Goal: Task Accomplishment & Management: Manage account settings

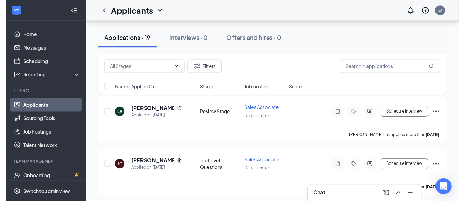
scroll to position [980, 0]
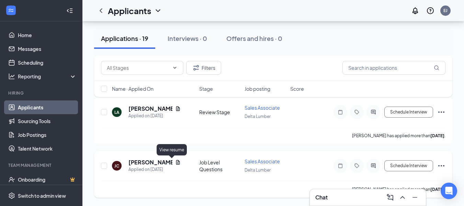
click at [175, 161] on icon "Document" at bounding box center [177, 161] width 5 height 5
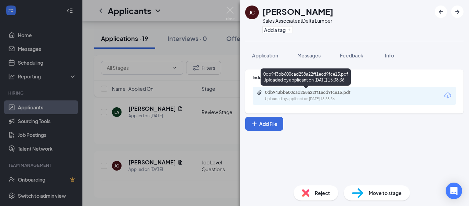
click at [260, 92] on icon "Paperclip" at bounding box center [260, 92] width 4 height 4
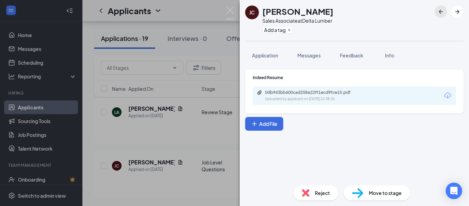
click at [442, 12] on icon "ArrowLeftNew" at bounding box center [441, 12] width 4 height 4
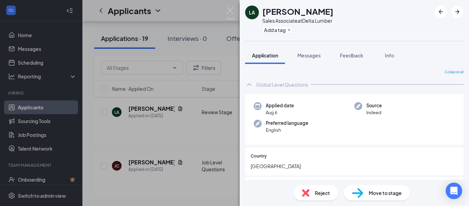
click at [322, 192] on span "Reject" at bounding box center [322, 193] width 15 height 8
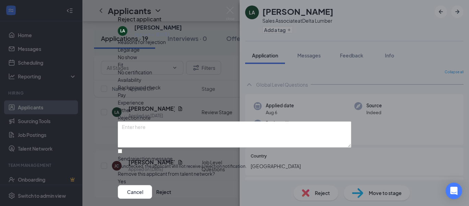
click at [124, 19] on icon "Cross" at bounding box center [122, 17] width 4 height 4
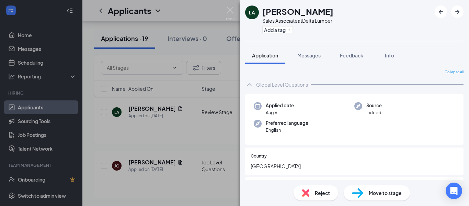
click at [175, 109] on div "LA [PERSON_NAME] Sales Associate at [GEOGRAPHIC_DATA] Lumber Add a tag Applicat…" at bounding box center [234, 103] width 469 height 206
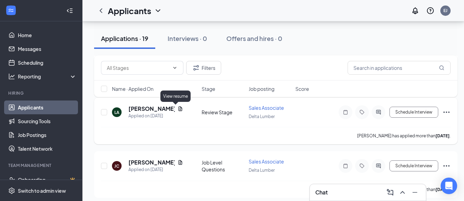
click at [179, 109] on icon "Document" at bounding box center [181, 108] width 4 height 4
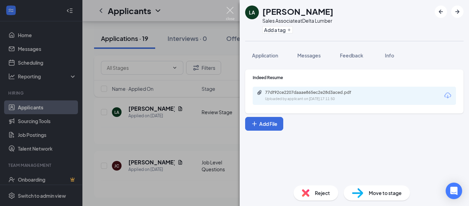
click at [229, 10] on img at bounding box center [230, 13] width 9 height 13
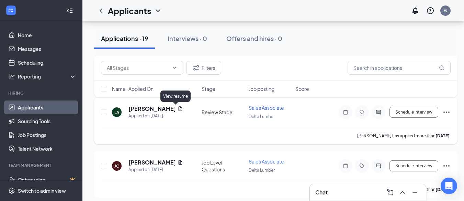
click at [178, 108] on icon "Document" at bounding box center [180, 108] width 5 height 5
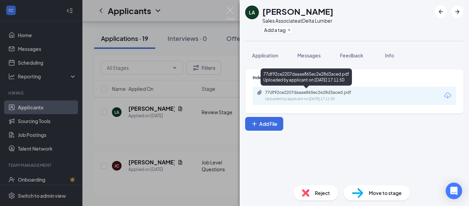
click at [259, 92] on icon "Paperclip" at bounding box center [260, 92] width 4 height 4
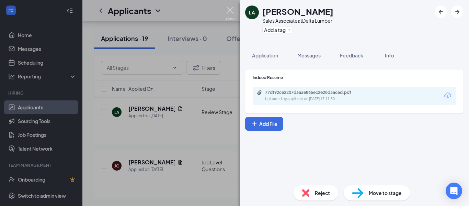
click at [230, 9] on img at bounding box center [230, 13] width 9 height 13
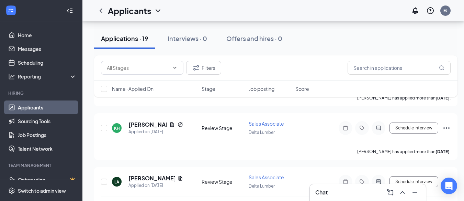
scroll to position [908, 0]
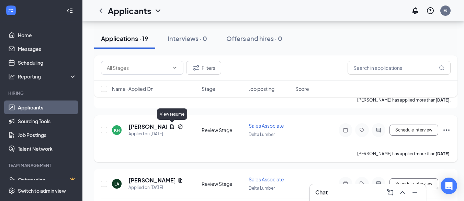
click at [172, 126] on icon "Document" at bounding box center [171, 126] width 5 height 5
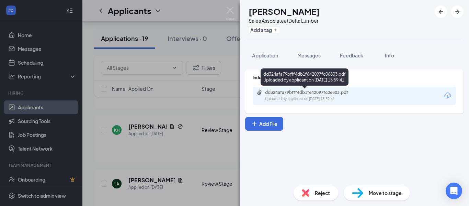
click at [258, 91] on icon "Paperclip" at bounding box center [259, 92] width 5 height 5
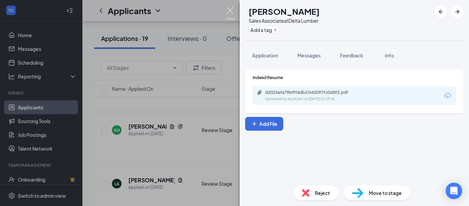
click at [228, 9] on img at bounding box center [230, 13] width 9 height 13
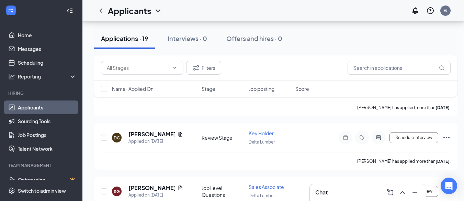
scroll to position [791, 0]
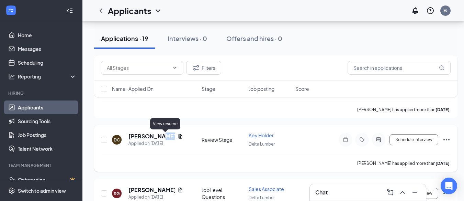
click at [178, 136] on icon "Document" at bounding box center [180, 135] width 5 height 5
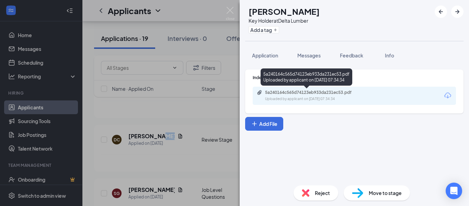
click at [260, 91] on icon "Paperclip" at bounding box center [260, 92] width 4 height 4
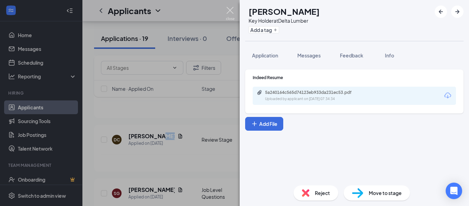
click at [230, 10] on img at bounding box center [230, 13] width 9 height 13
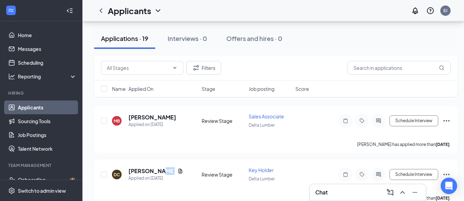
scroll to position [744, 0]
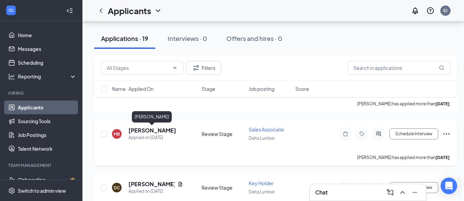
click at [164, 128] on h5 "[PERSON_NAME]" at bounding box center [152, 130] width 48 height 8
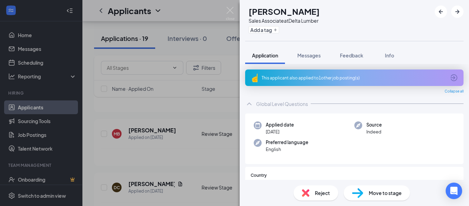
click at [302, 78] on div "This applicant also applied to 1 other job posting(s)" at bounding box center [354, 78] width 184 height 6
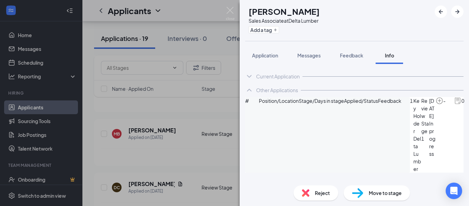
click at [389, 54] on span "Info" at bounding box center [389, 55] width 9 height 6
click at [227, 10] on img at bounding box center [230, 13] width 9 height 13
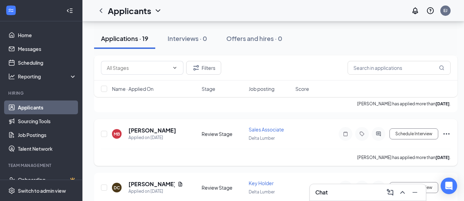
click at [265, 129] on span "Sales Associate" at bounding box center [266, 129] width 35 height 6
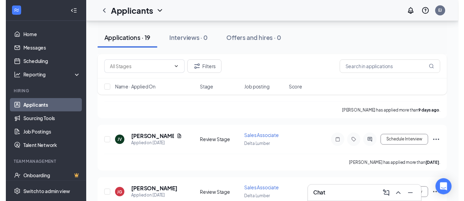
scroll to position [459, 0]
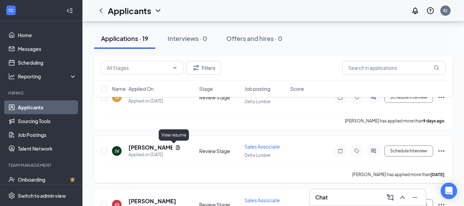
click at [176, 147] on icon "Document" at bounding box center [178, 147] width 4 height 4
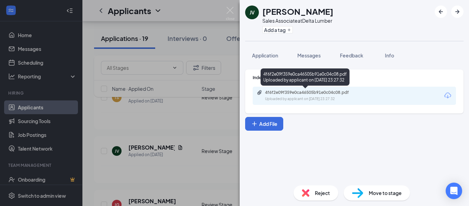
click at [260, 92] on icon "Paperclip" at bounding box center [260, 92] width 4 height 4
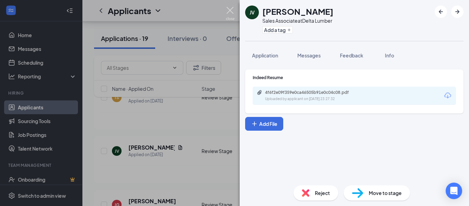
click at [229, 9] on img at bounding box center [230, 13] width 9 height 13
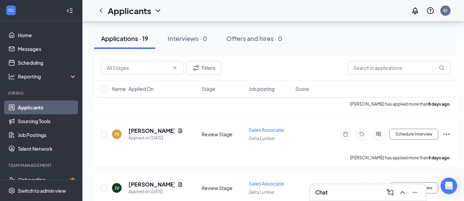
scroll to position [417, 0]
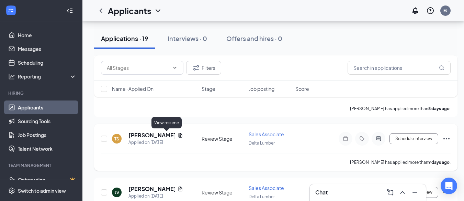
click at [178, 134] on icon "Document" at bounding box center [180, 134] width 5 height 5
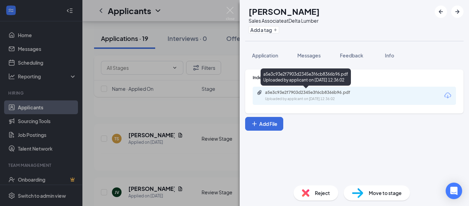
click at [260, 92] on icon "Paperclip" at bounding box center [260, 92] width 4 height 4
click at [261, 92] on icon "Paperclip" at bounding box center [259, 92] width 5 height 5
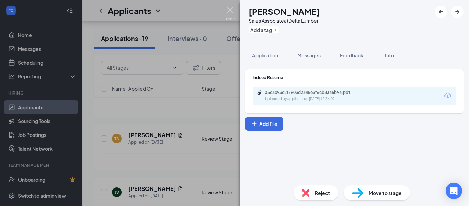
click at [229, 11] on img at bounding box center [230, 13] width 9 height 13
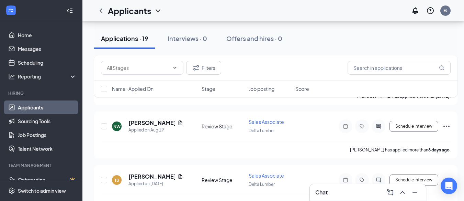
scroll to position [366, 0]
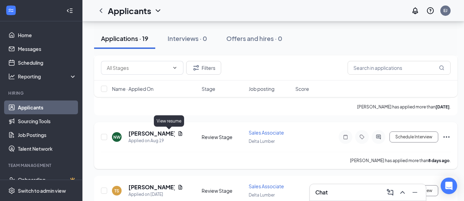
click at [179, 133] on icon "Document" at bounding box center [181, 133] width 4 height 4
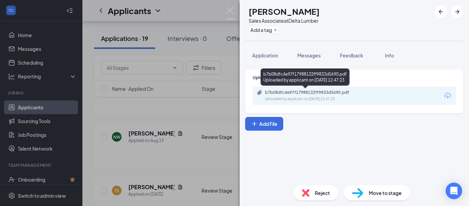
click at [261, 91] on icon "Paperclip" at bounding box center [259, 92] width 5 height 5
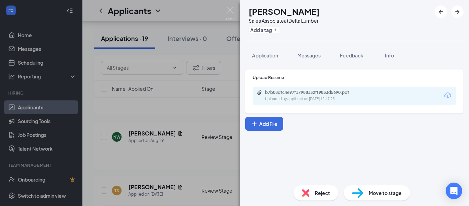
click at [318, 198] on div "Reject" at bounding box center [316, 192] width 45 height 15
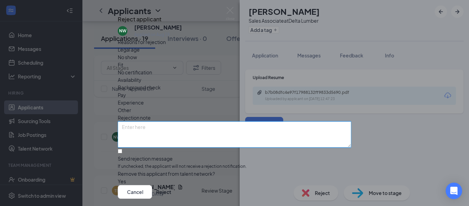
click at [155, 130] on textarea at bounding box center [235, 134] width 234 height 26
type textarea "u"
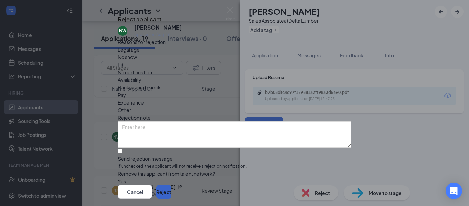
click at [171, 185] on button "Reject" at bounding box center [163, 192] width 15 height 14
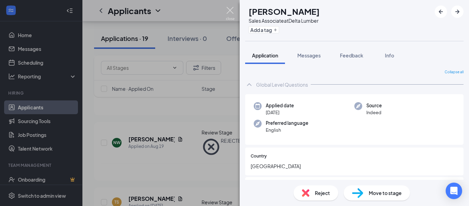
click at [229, 9] on img at bounding box center [230, 13] width 9 height 13
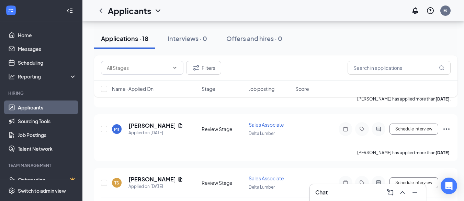
scroll to position [314, 0]
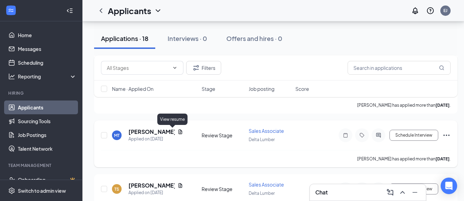
click at [179, 131] on icon "Document" at bounding box center [181, 131] width 4 height 4
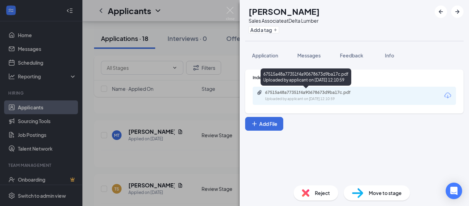
click at [258, 91] on icon "Paperclip" at bounding box center [259, 92] width 5 height 5
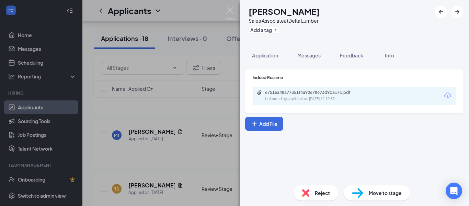
click at [321, 192] on span "Reject" at bounding box center [322, 193] width 15 height 8
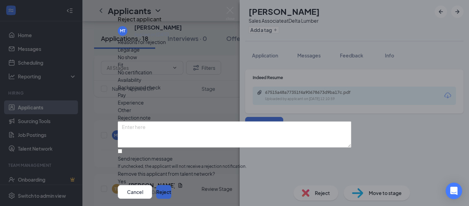
click at [171, 185] on button "Reject" at bounding box center [163, 192] width 15 height 14
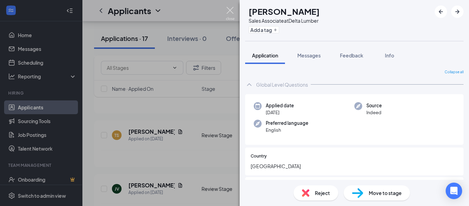
click at [228, 10] on img at bounding box center [230, 13] width 9 height 13
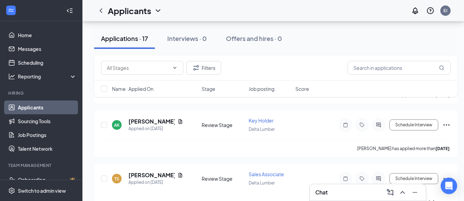
scroll to position [262, 0]
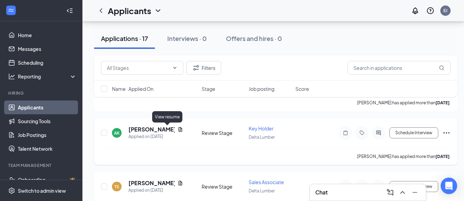
click at [178, 128] on icon "Document" at bounding box center [180, 128] width 5 height 5
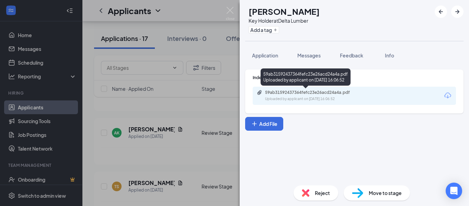
click at [259, 92] on icon "Paperclip" at bounding box center [260, 92] width 4 height 4
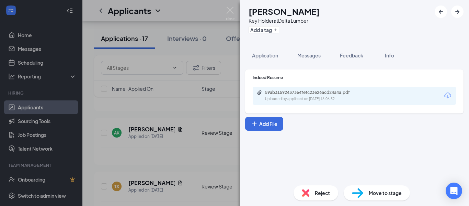
click at [321, 190] on span "Reject" at bounding box center [322, 193] width 15 height 8
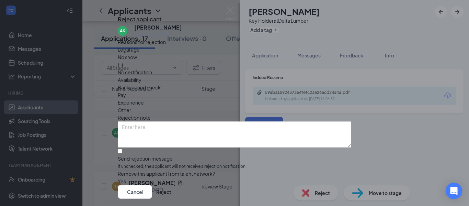
click at [144, 99] on span "Experience" at bounding box center [131, 103] width 26 height 8
click at [171, 185] on button "Reject" at bounding box center [163, 192] width 15 height 14
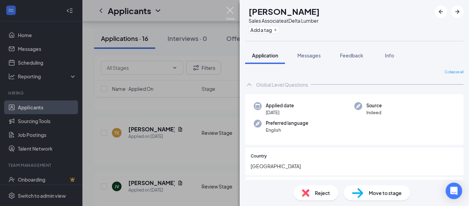
click at [230, 9] on img at bounding box center [230, 13] width 9 height 13
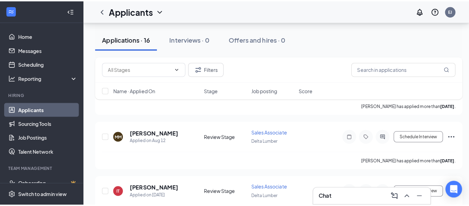
scroll to position [472, 0]
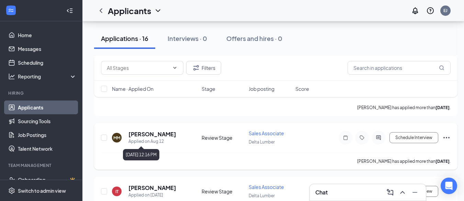
click at [159, 139] on div "Applied on Aug 12" at bounding box center [152, 141] width 48 height 7
click at [118, 138] on div "MM" at bounding box center [116, 138] width 7 height 6
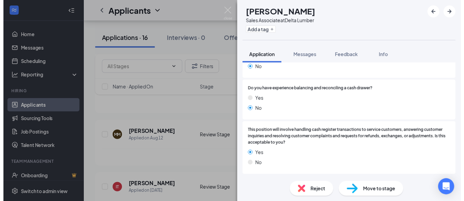
scroll to position [1447, 0]
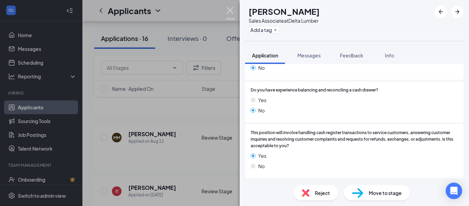
click at [232, 10] on img at bounding box center [230, 13] width 9 height 13
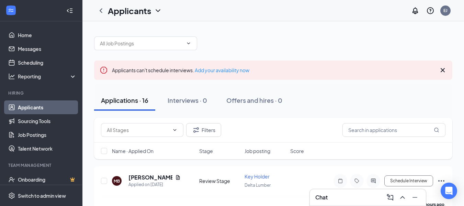
scroll to position [30, 0]
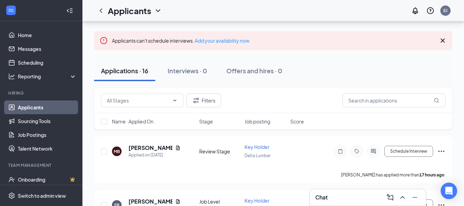
click at [442, 40] on icon "Cross" at bounding box center [443, 40] width 8 height 8
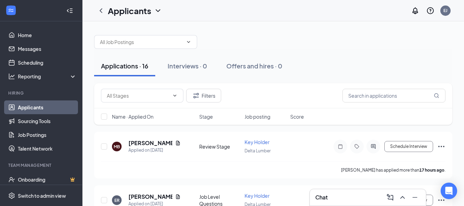
scroll to position [0, 0]
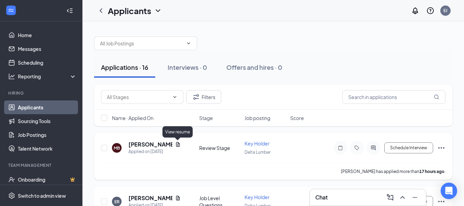
click at [178, 145] on icon "Document" at bounding box center [178, 144] width 4 height 4
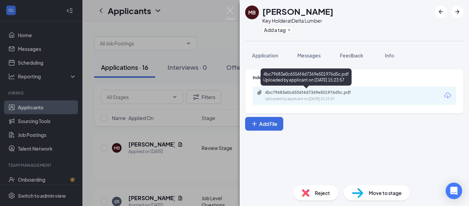
click at [261, 93] on icon "Paperclip" at bounding box center [259, 92] width 5 height 5
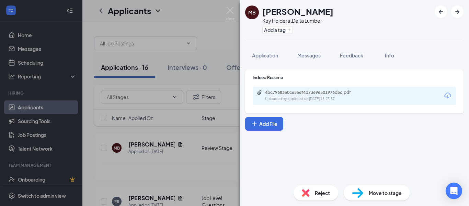
click at [321, 194] on span "Reject" at bounding box center [322, 193] width 15 height 8
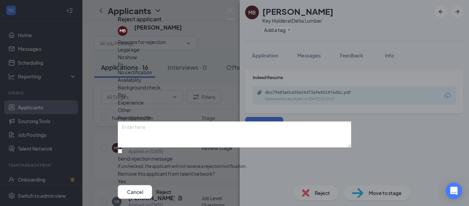
click at [140, 53] on span "Legal age" at bounding box center [129, 50] width 22 height 8
click at [171, 185] on button "Reject" at bounding box center [163, 192] width 15 height 14
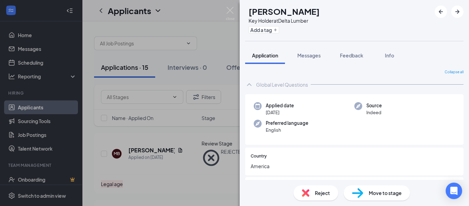
click at [158, 202] on div "ER [PERSON_NAME] Key Holder at Delta Lumber Add a tag Application Messages Feed…" at bounding box center [234, 103] width 469 height 206
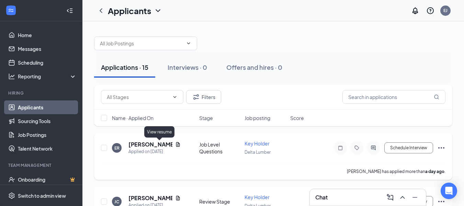
click at [176, 146] on icon "Document" at bounding box center [178, 144] width 4 height 4
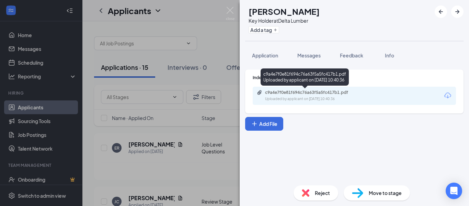
click at [260, 92] on icon "Paperclip" at bounding box center [260, 92] width 4 height 4
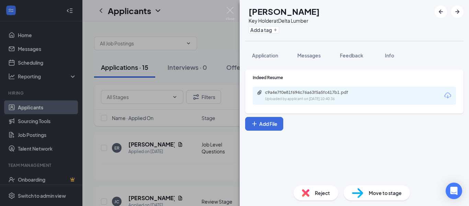
click at [316, 193] on span "Reject" at bounding box center [322, 193] width 15 height 8
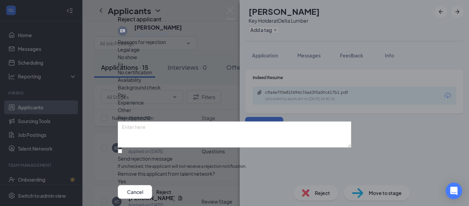
click at [140, 53] on span "Legal age" at bounding box center [129, 50] width 22 height 8
click at [171, 185] on button "Reject" at bounding box center [163, 192] width 15 height 14
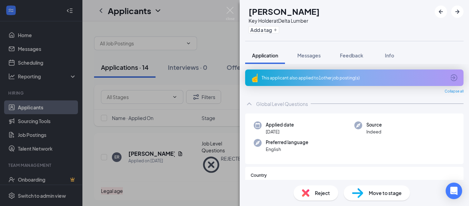
click at [228, 10] on img at bounding box center [230, 13] width 9 height 13
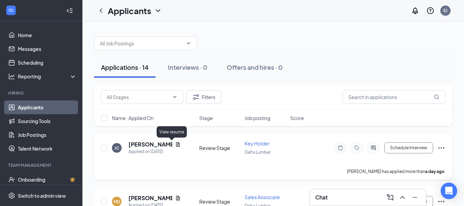
click at [176, 142] on icon "Document" at bounding box center [178, 144] width 4 height 4
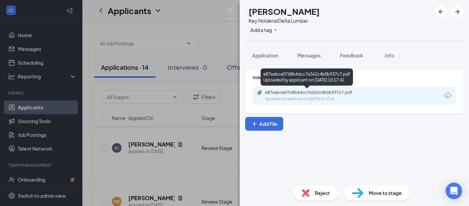
click at [271, 94] on div "e87eabce0768b4dcc7e362c4b0b937c7.pdf" at bounding box center [313, 92] width 96 height 5
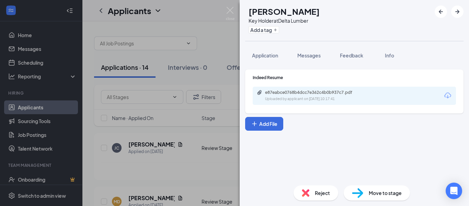
click at [231, 6] on div "[PERSON_NAME] Key Holder at Delta Lumber Add a tag Application Messages Feedbac…" at bounding box center [234, 103] width 469 height 206
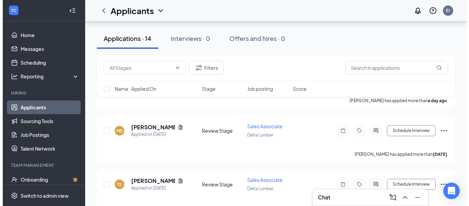
scroll to position [74, 0]
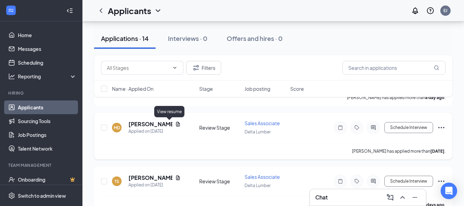
click at [176, 124] on icon "Document" at bounding box center [178, 124] width 4 height 4
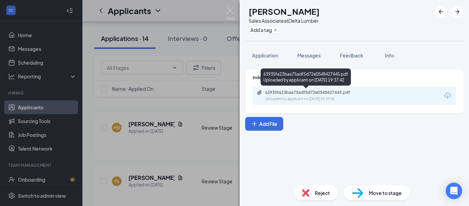
click at [265, 94] on div "63935fa23baa75adf5d72e0548427445.pdf" at bounding box center [312, 92] width 111 height 5
